Goal: Task Accomplishment & Management: Use online tool/utility

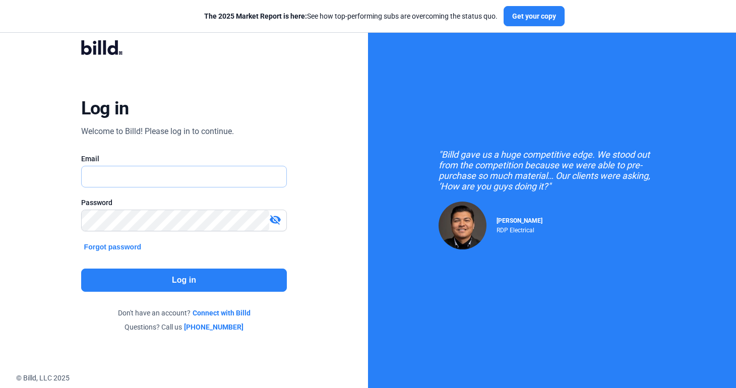
type input "[EMAIL_ADDRESS][DOMAIN_NAME]"
click at [166, 282] on button "Log in" at bounding box center [184, 280] width 206 height 23
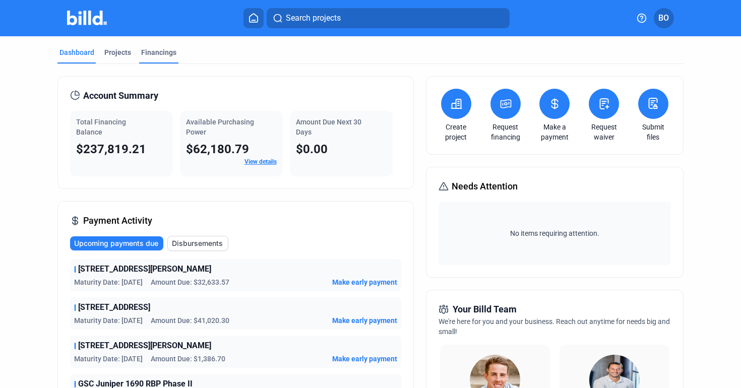
click at [165, 53] on div "Financings" at bounding box center [158, 52] width 35 height 10
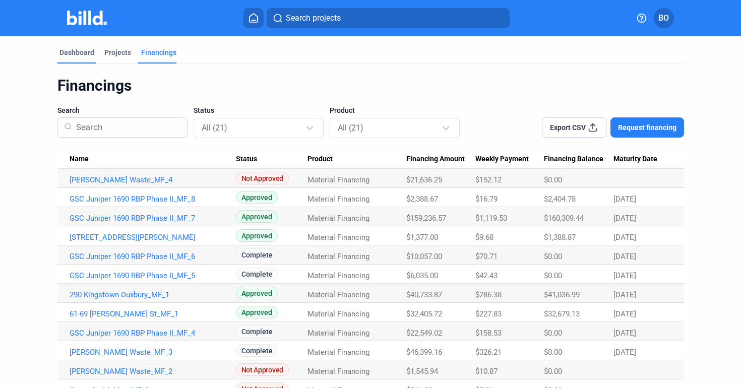
click at [80, 52] on div "Dashboard" at bounding box center [76, 52] width 35 height 10
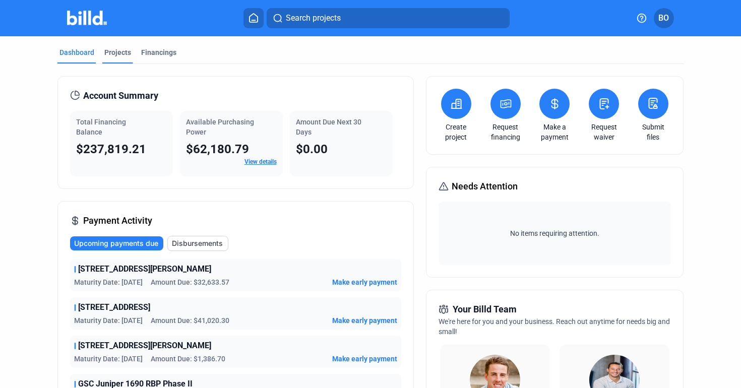
click at [115, 49] on div "Projects" at bounding box center [117, 52] width 27 height 10
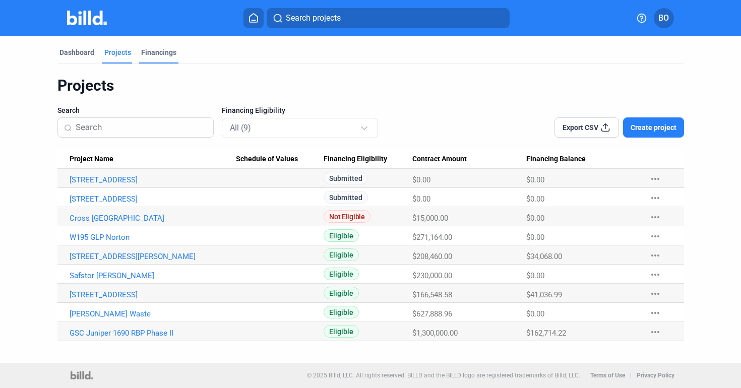
click at [150, 50] on div "Financings" at bounding box center [158, 52] width 35 height 10
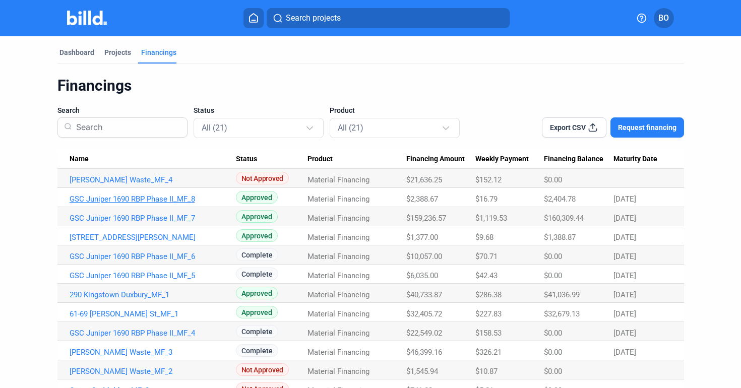
click at [145, 199] on link "GSC Juniper 1690 RBP Phase II_MF_8" at bounding box center [153, 199] width 166 height 9
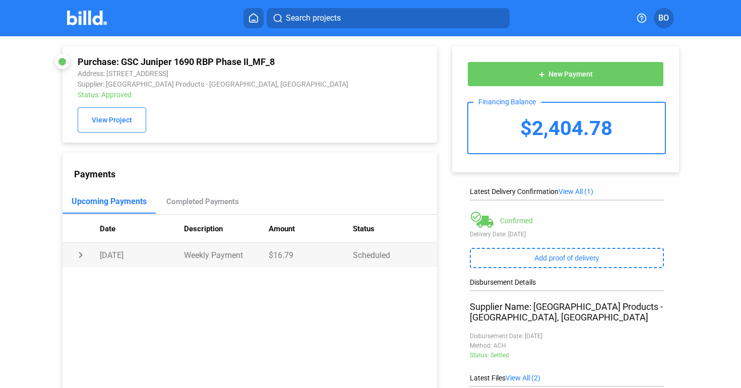
click at [79, 254] on td "chevron_right" at bounding box center [81, 255] width 37 height 24
click at [89, 15] on img at bounding box center [87, 18] width 40 height 15
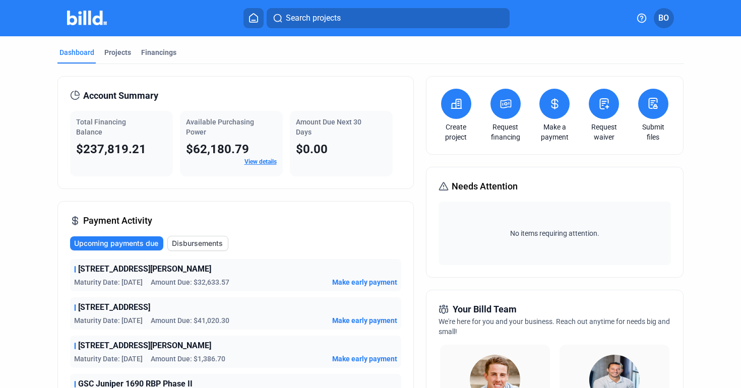
click at [133, 242] on span "Upcoming payments due" at bounding box center [116, 243] width 84 height 10
click at [120, 52] on div "Projects" at bounding box center [117, 52] width 27 height 10
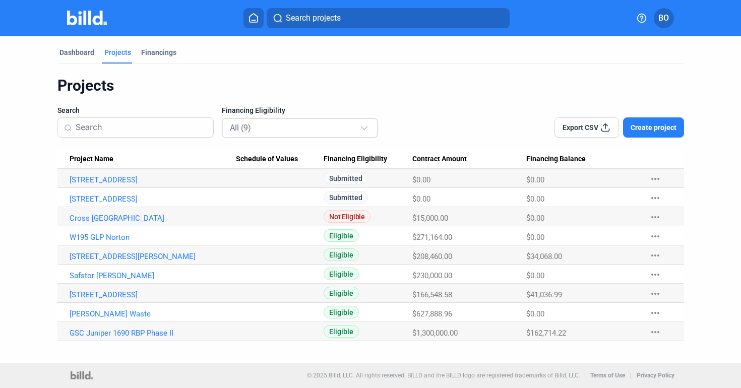
click at [284, 130] on div "All (9)" at bounding box center [295, 127] width 130 height 13
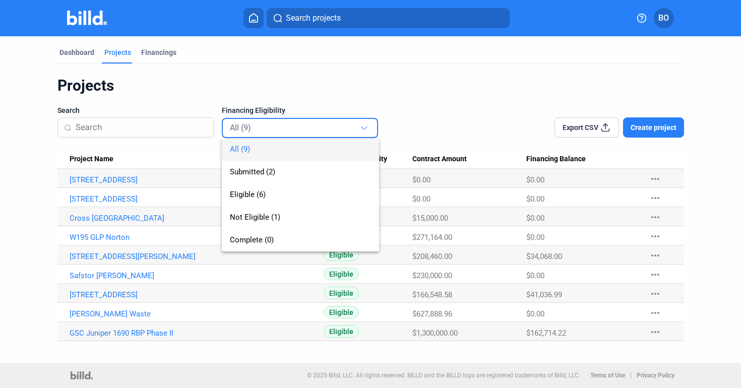
click at [56, 187] on div at bounding box center [370, 194] width 741 height 388
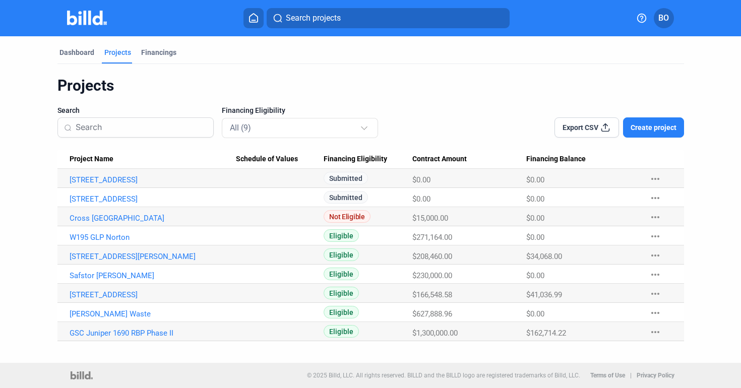
click at [92, 20] on img at bounding box center [87, 18] width 40 height 15
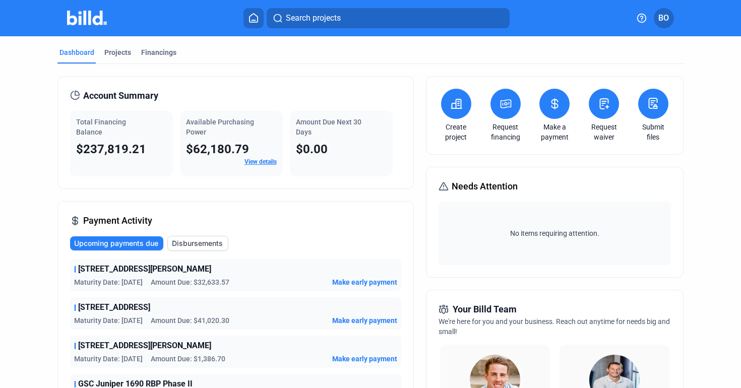
click at [643, 113] on button at bounding box center [653, 104] width 30 height 30
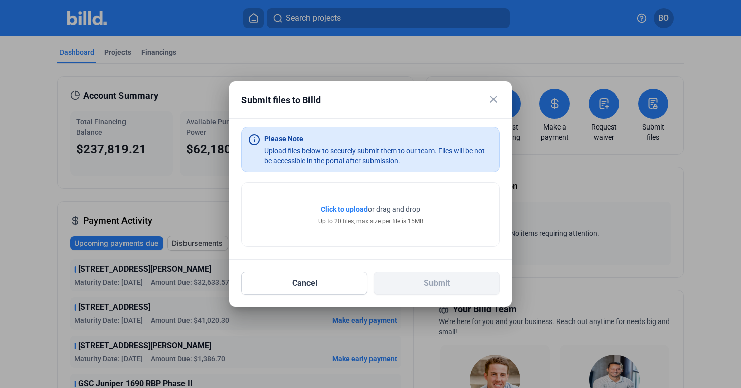
click at [351, 207] on span "Click to upload" at bounding box center [344, 209] width 47 height 8
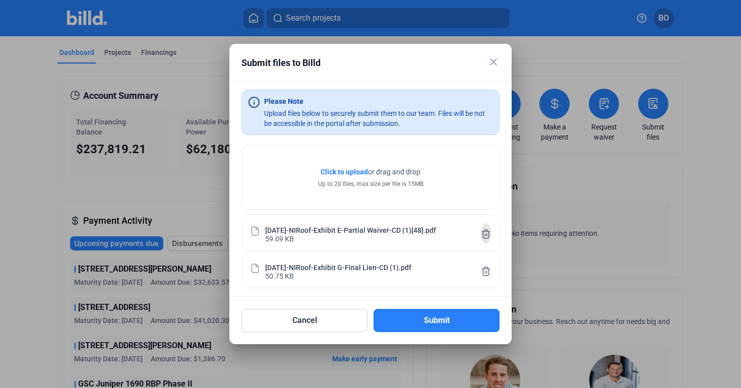
click at [483, 234] on icon at bounding box center [486, 234] width 10 height 11
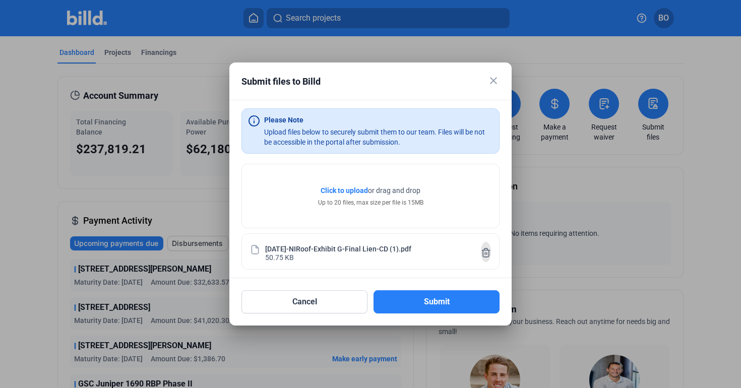
click at [486, 252] on icon at bounding box center [486, 252] width 10 height 11
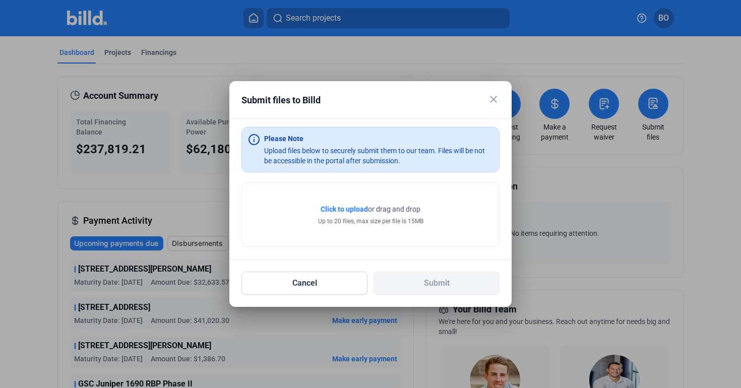
click at [360, 213] on span "Click to upload Tap to upload" at bounding box center [344, 209] width 47 height 10
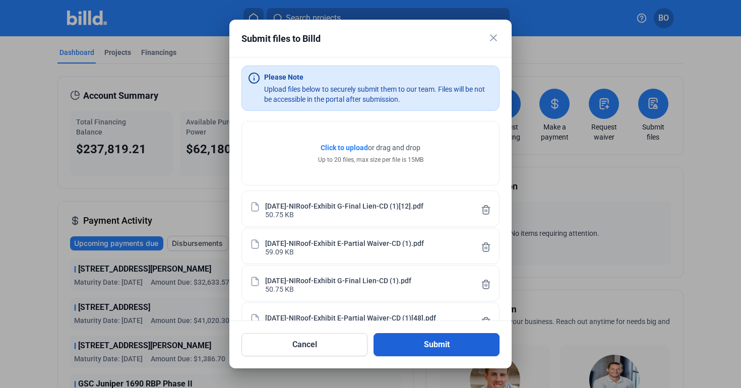
click at [437, 351] on button "Submit" at bounding box center [436, 344] width 126 height 23
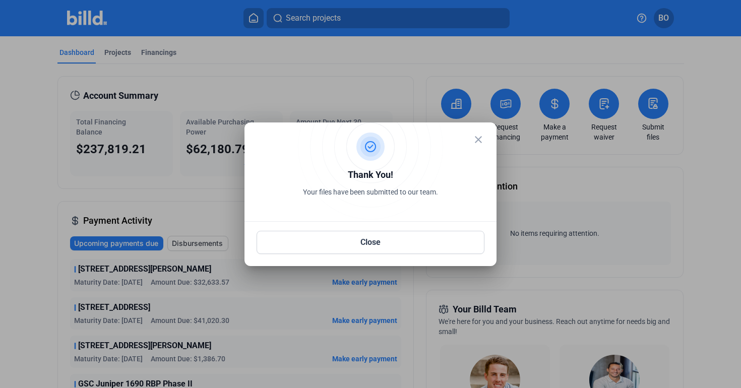
click at [480, 142] on mat-icon "close" at bounding box center [478, 140] width 12 height 12
